Goal: Find contact information: Find contact information

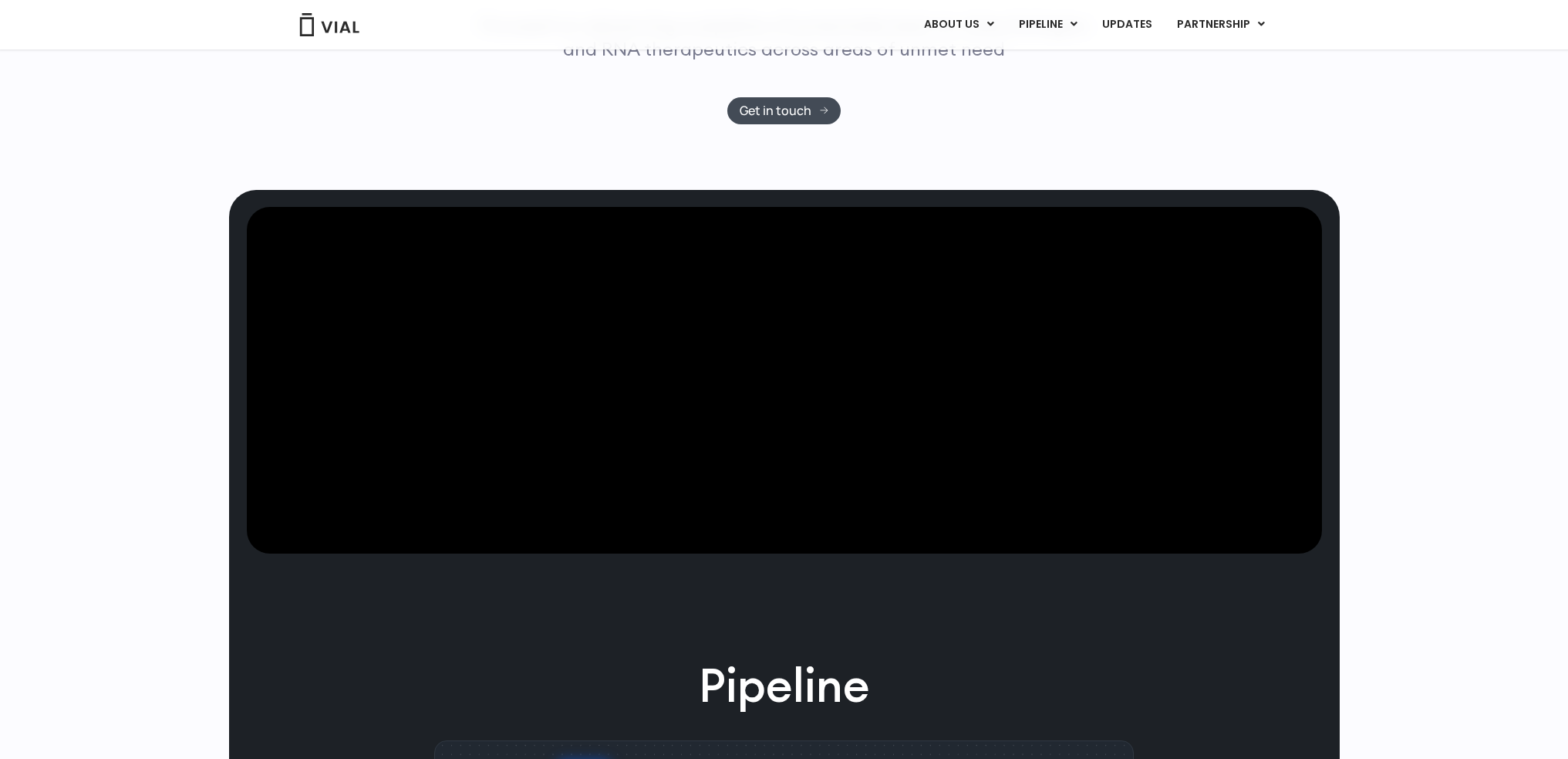
scroll to position [463, 0]
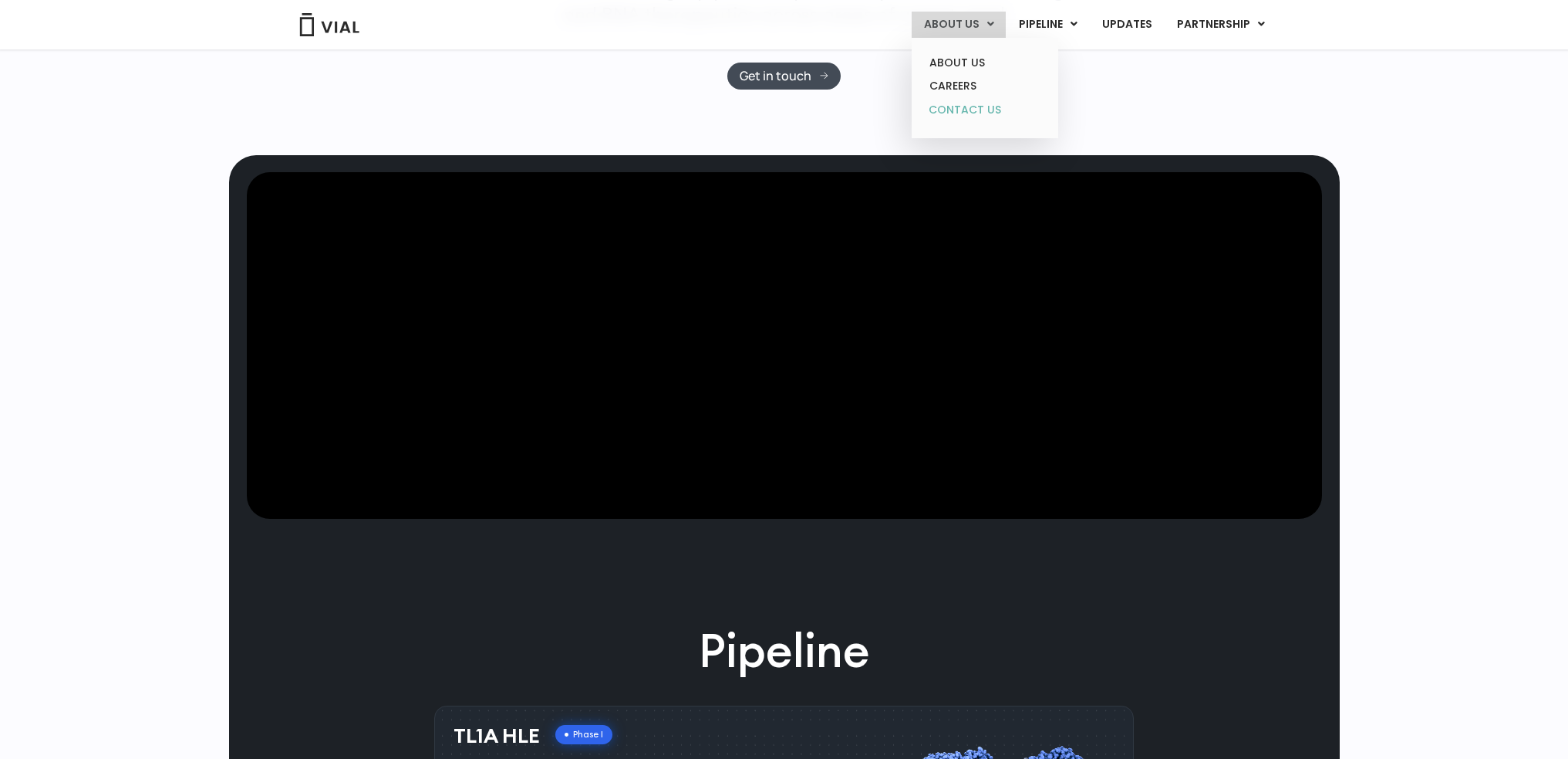
click at [966, 110] on link "CONTACT US" at bounding box center [984, 111] width 135 height 25
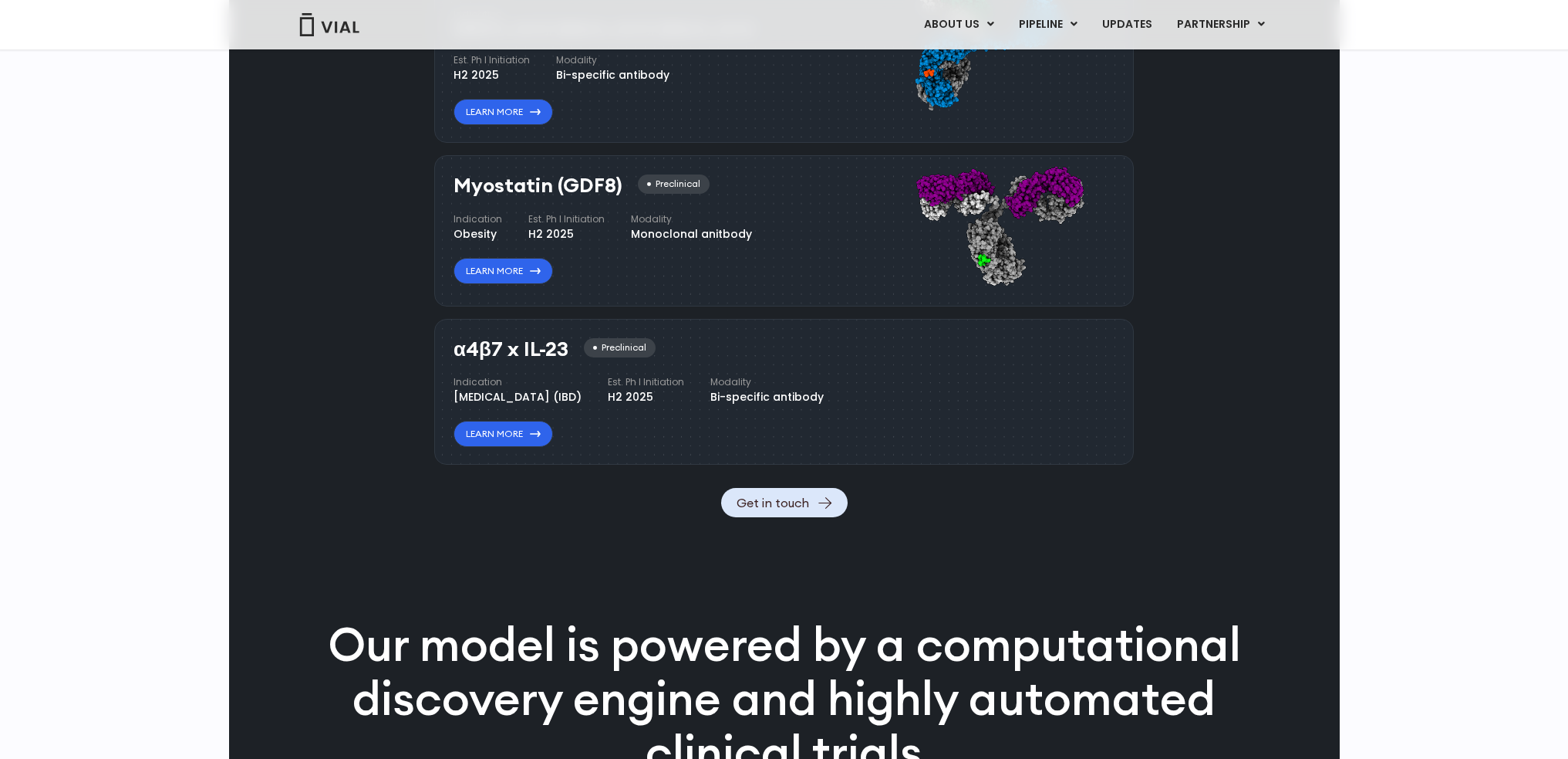
scroll to position [1775, 0]
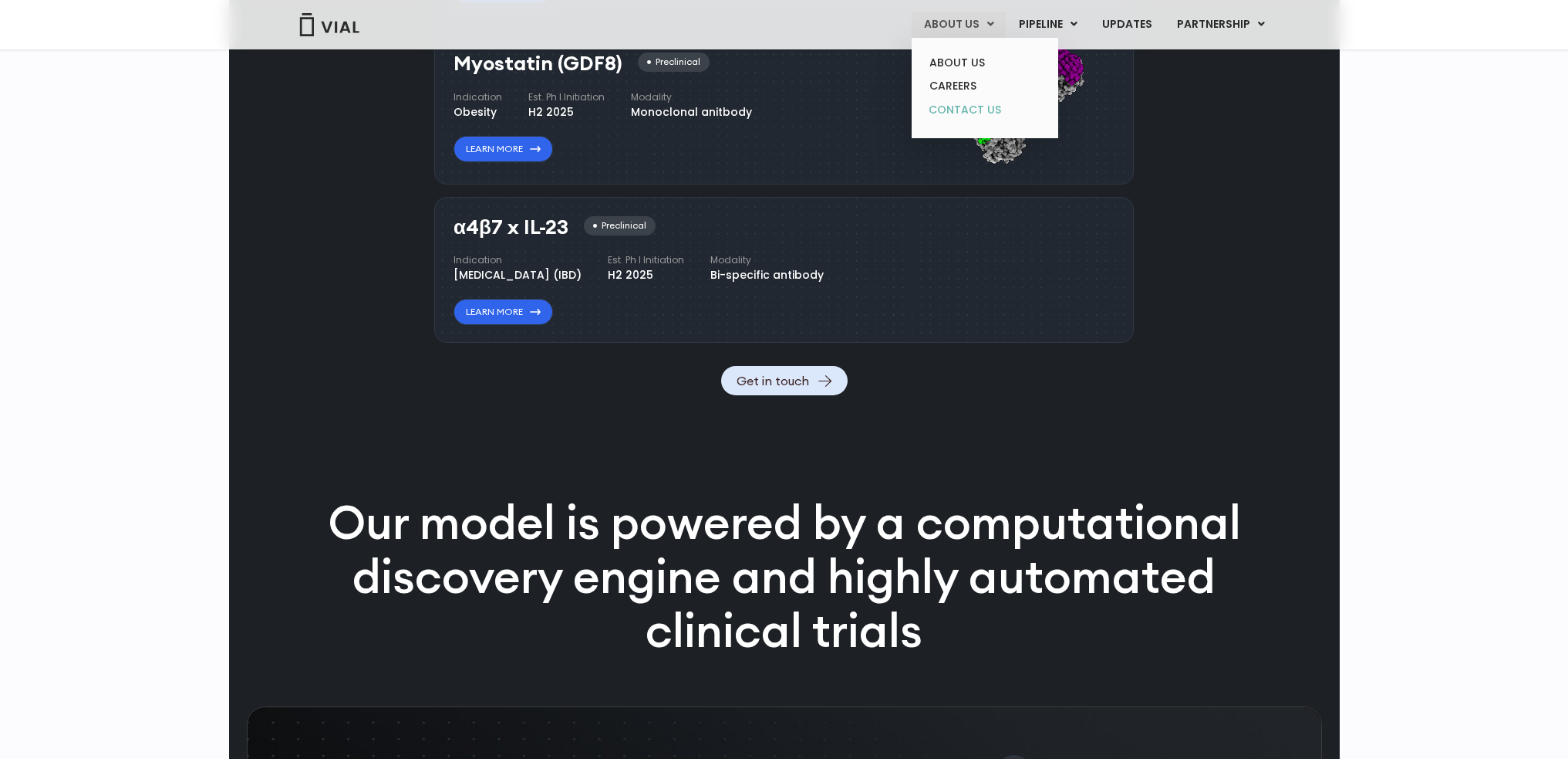
click at [969, 105] on link "CONTACT US" at bounding box center [984, 111] width 135 height 25
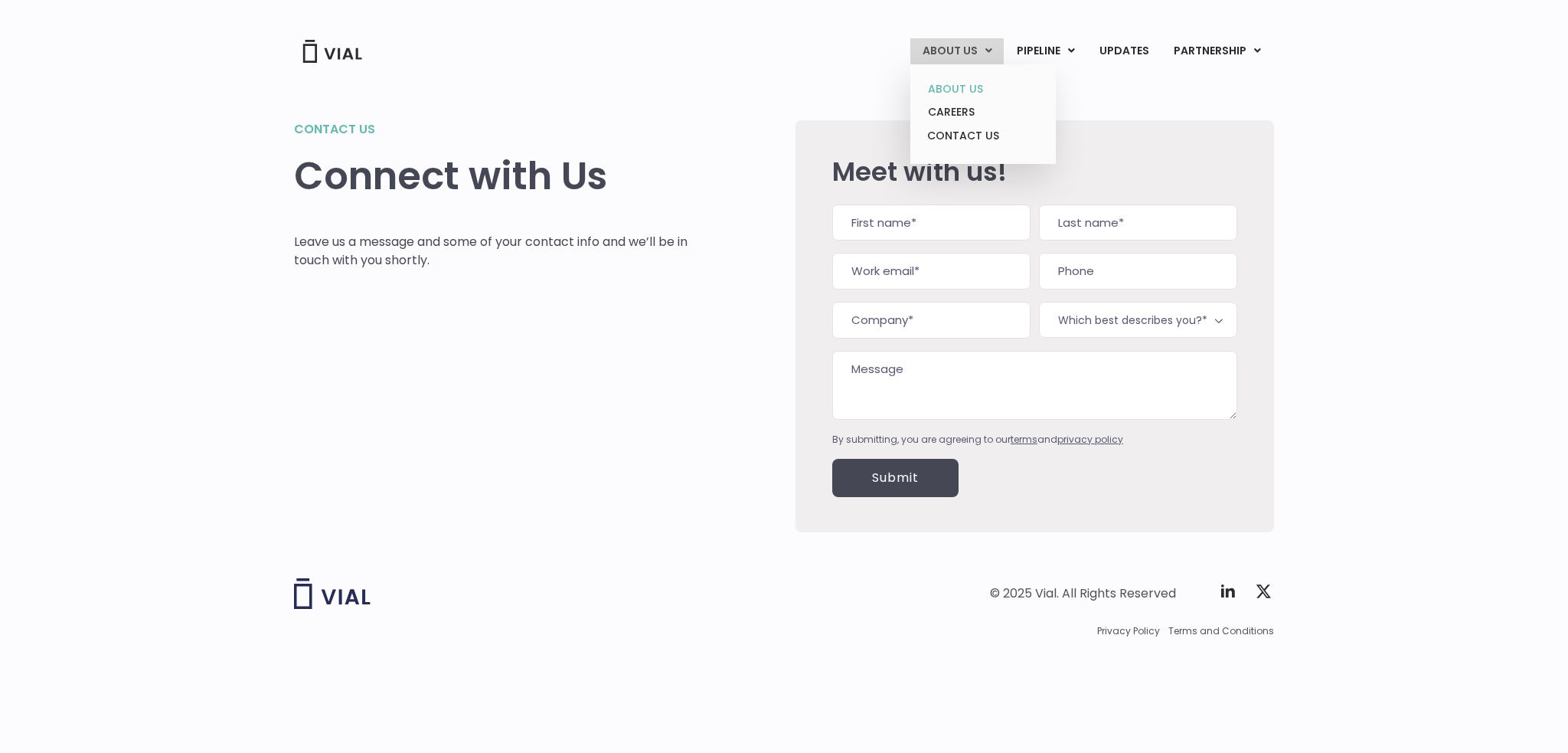
click at [968, 84] on link "ABOUT US" at bounding box center [982, 90] width 134 height 24
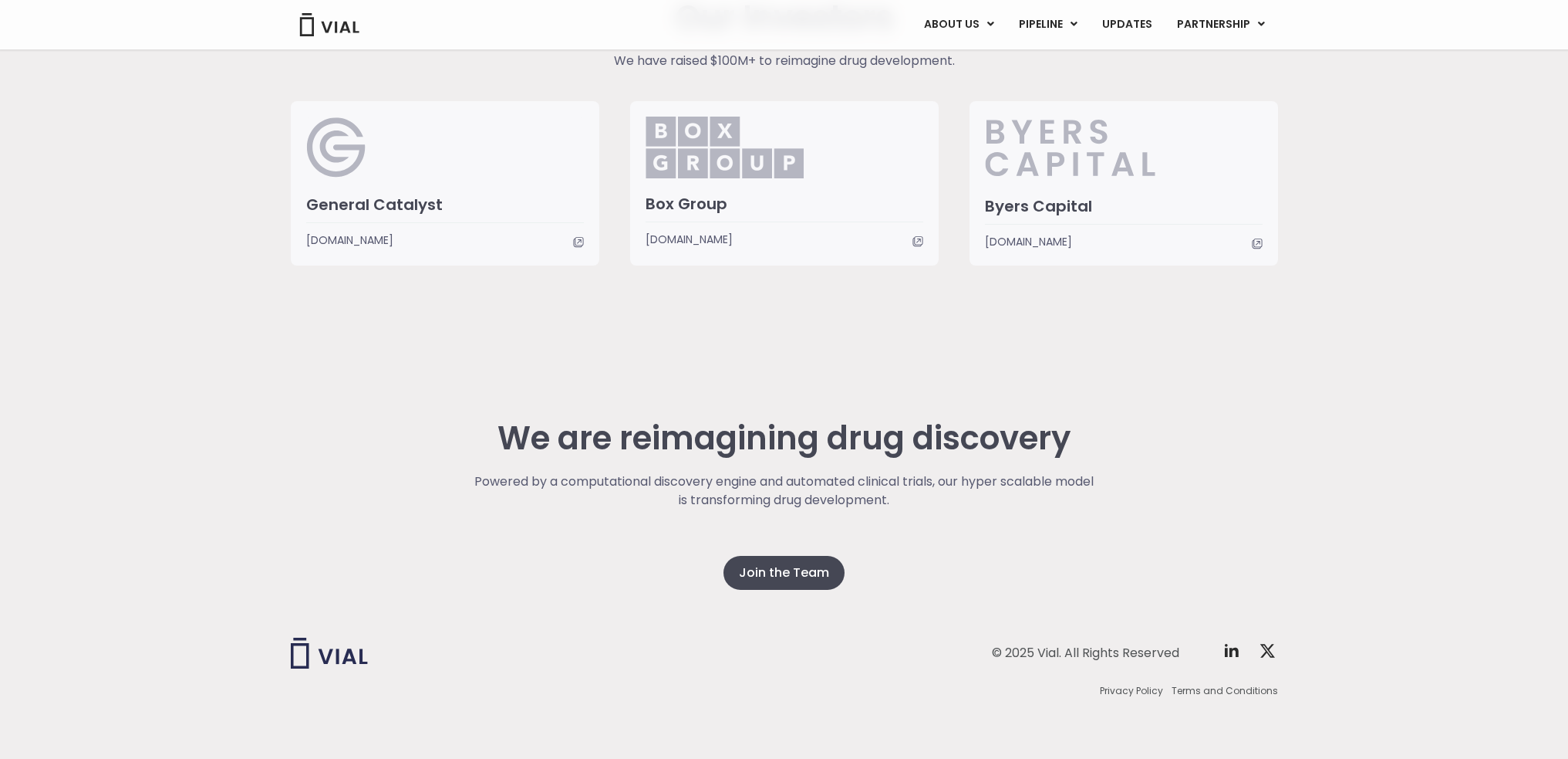
scroll to position [3634, 0]
click at [1232, 649] on icon at bounding box center [1231, 649] width 14 height 13
